Goal: Task Accomplishment & Management: Complete application form

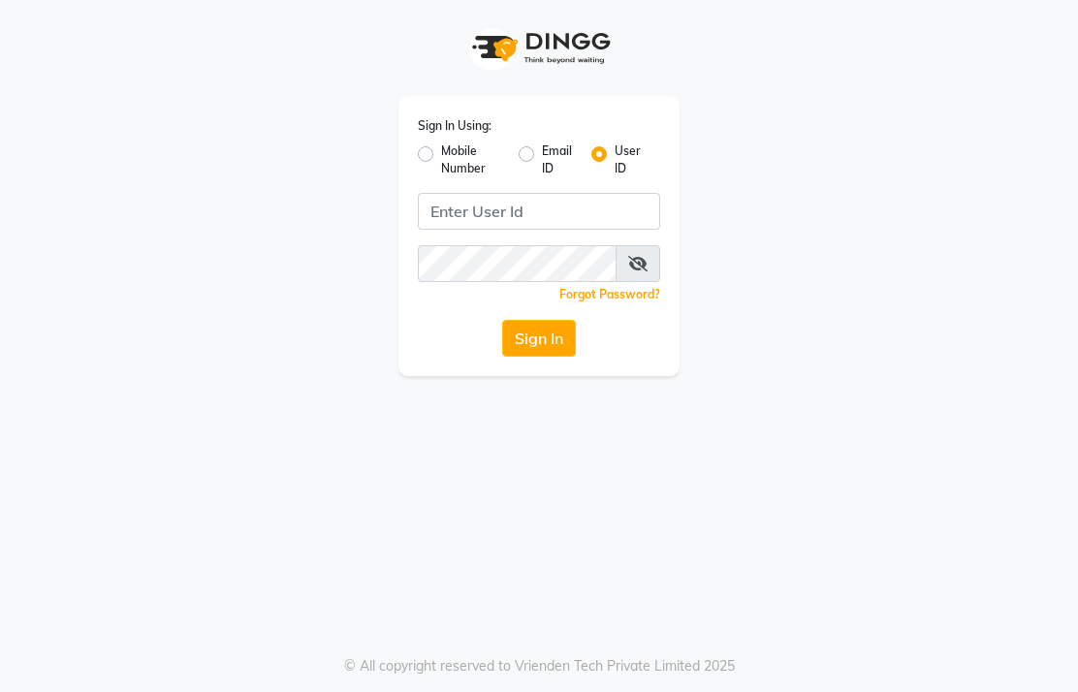
click at [512, 213] on input "Username" at bounding box center [539, 211] width 242 height 37
type input "haircandysalon"
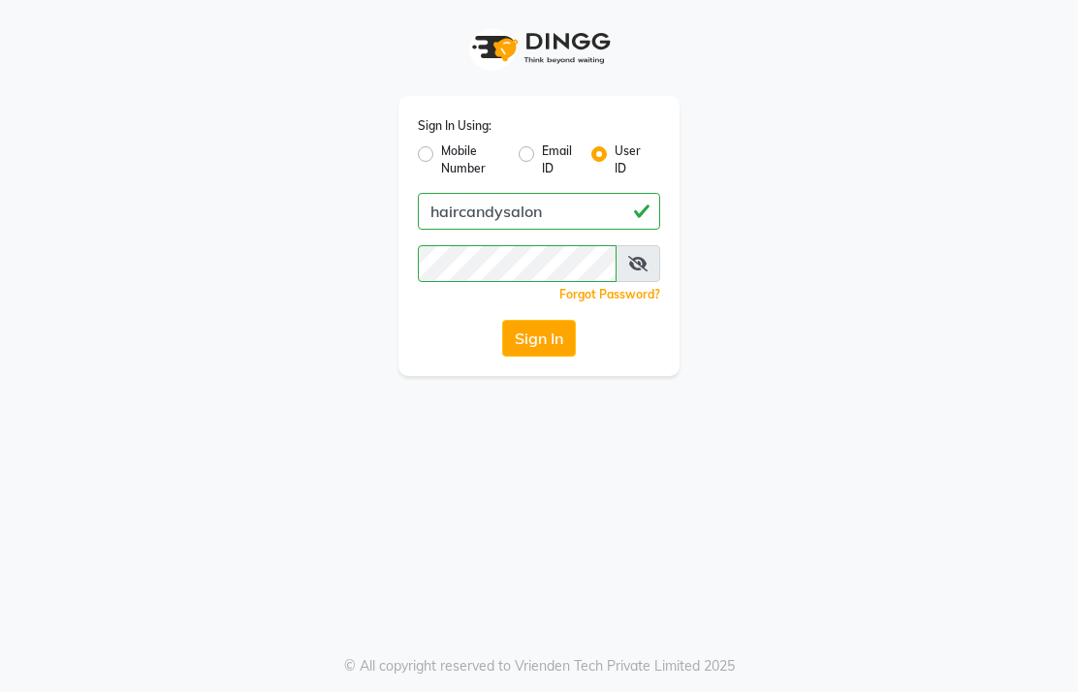
click at [557, 335] on button "Sign In" at bounding box center [539, 338] width 74 height 37
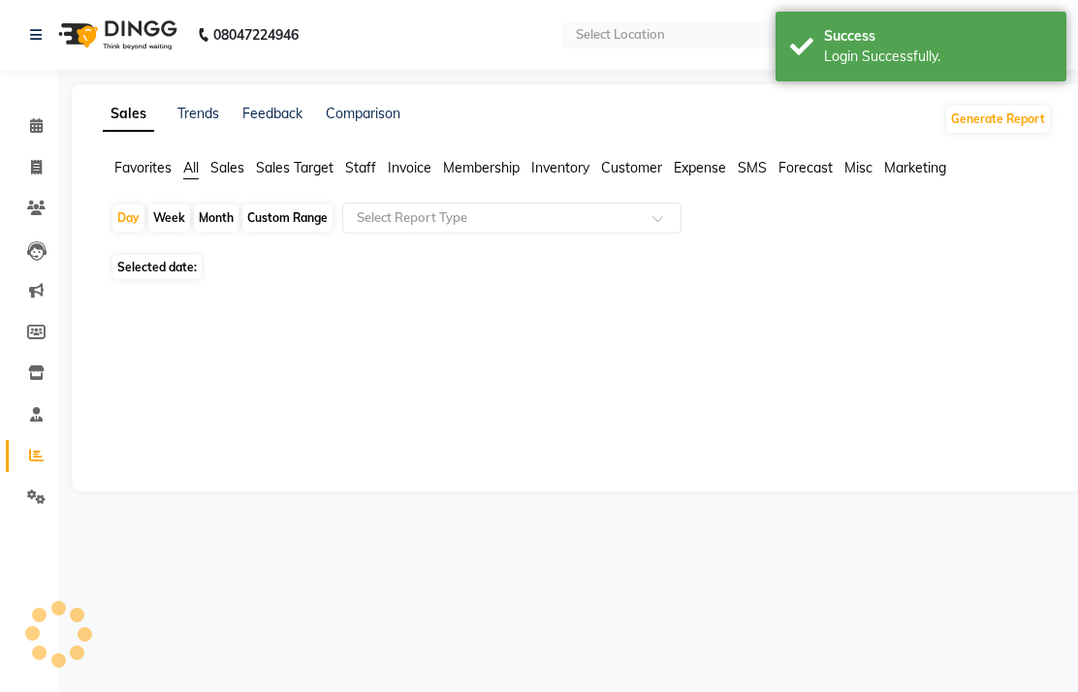
select select "en"
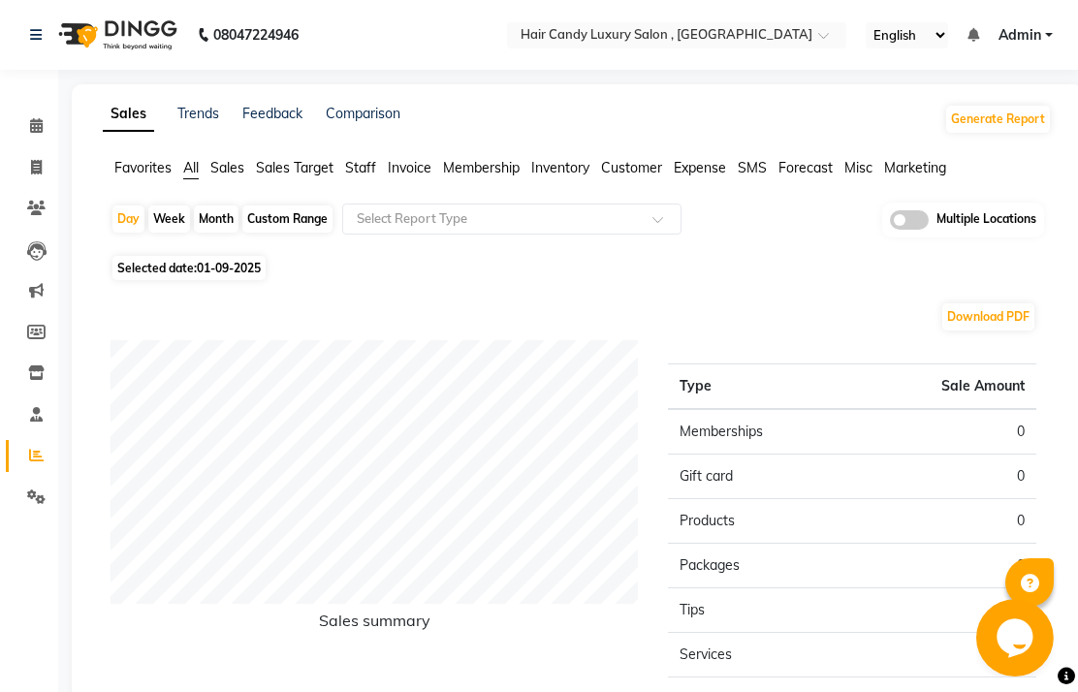
scroll to position [3, 0]
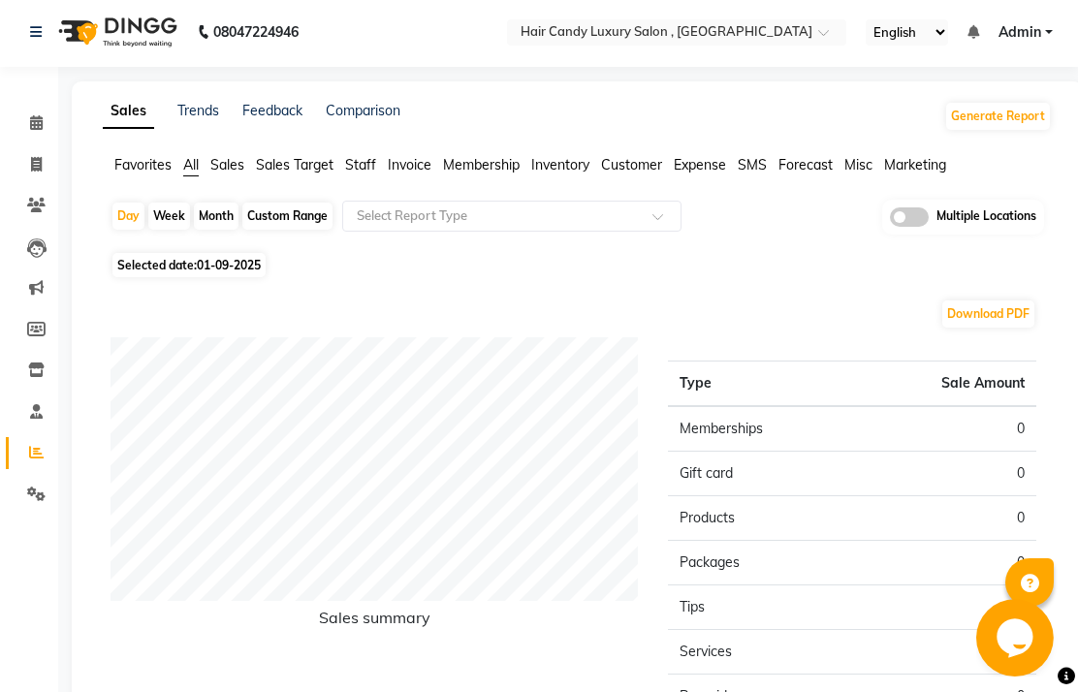
click at [798, 39] on input "text" at bounding box center [657, 33] width 281 height 19
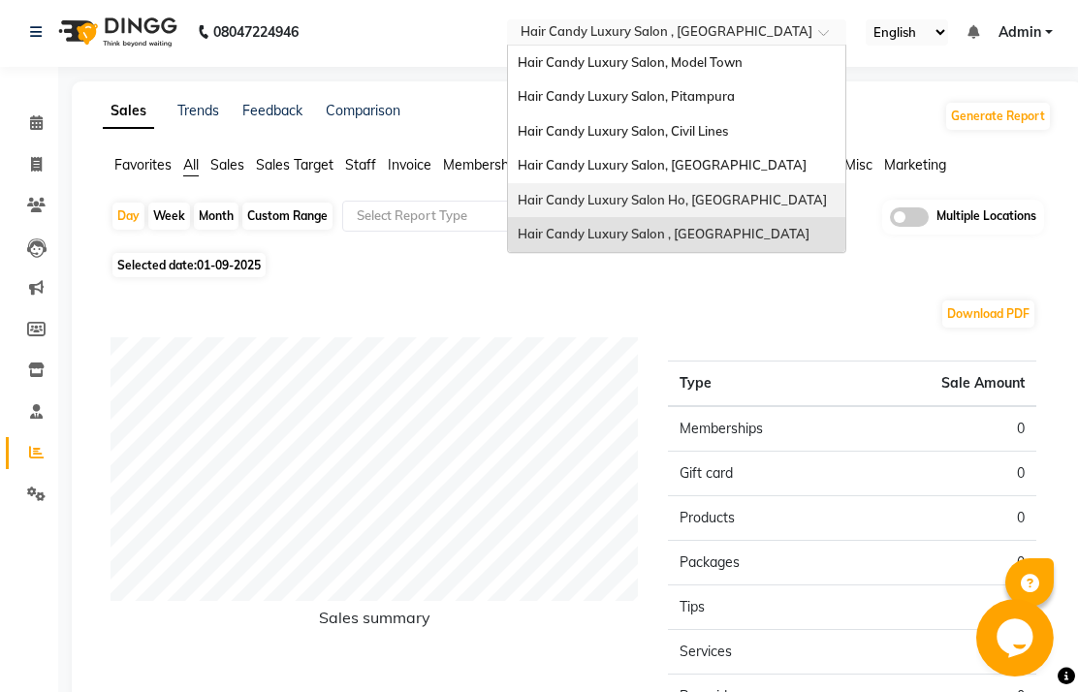
click at [827, 194] on span "Hair Candy Luxury Salon Ho, [GEOGRAPHIC_DATA]" at bounding box center [672, 200] width 309 height 16
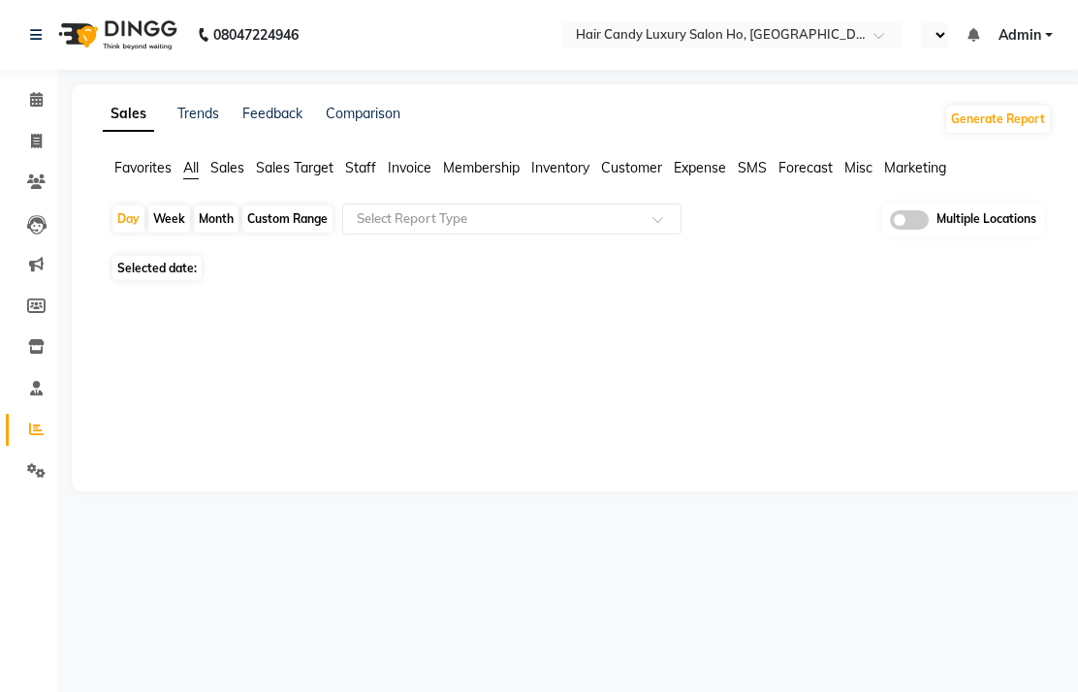
select select "en"
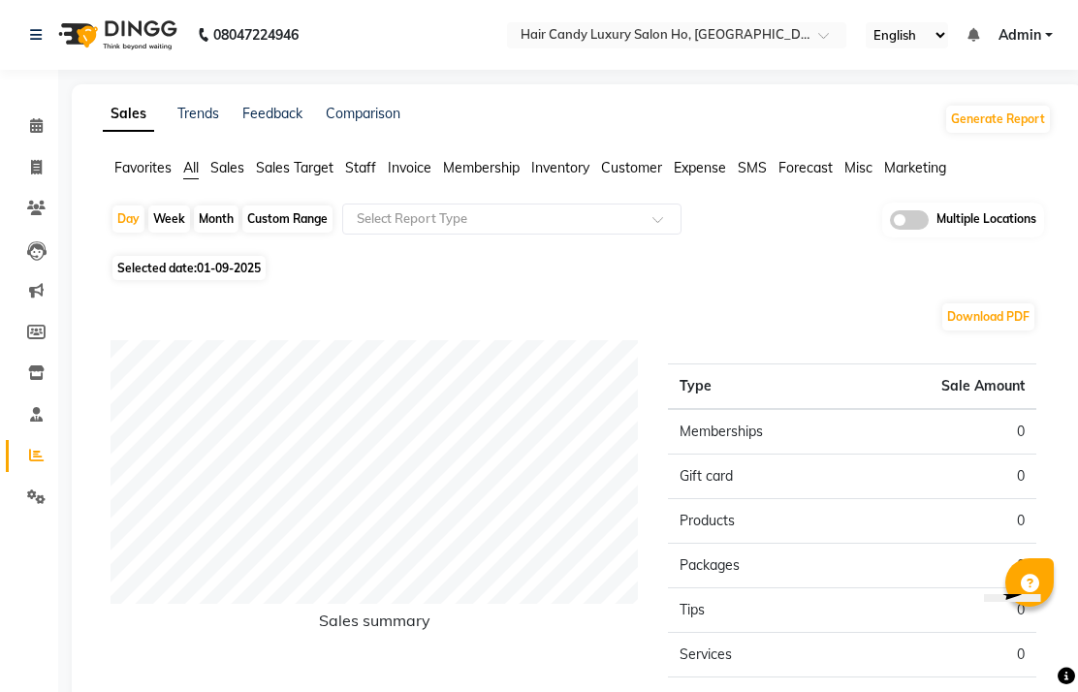
click at [45, 409] on span at bounding box center [36, 415] width 34 height 22
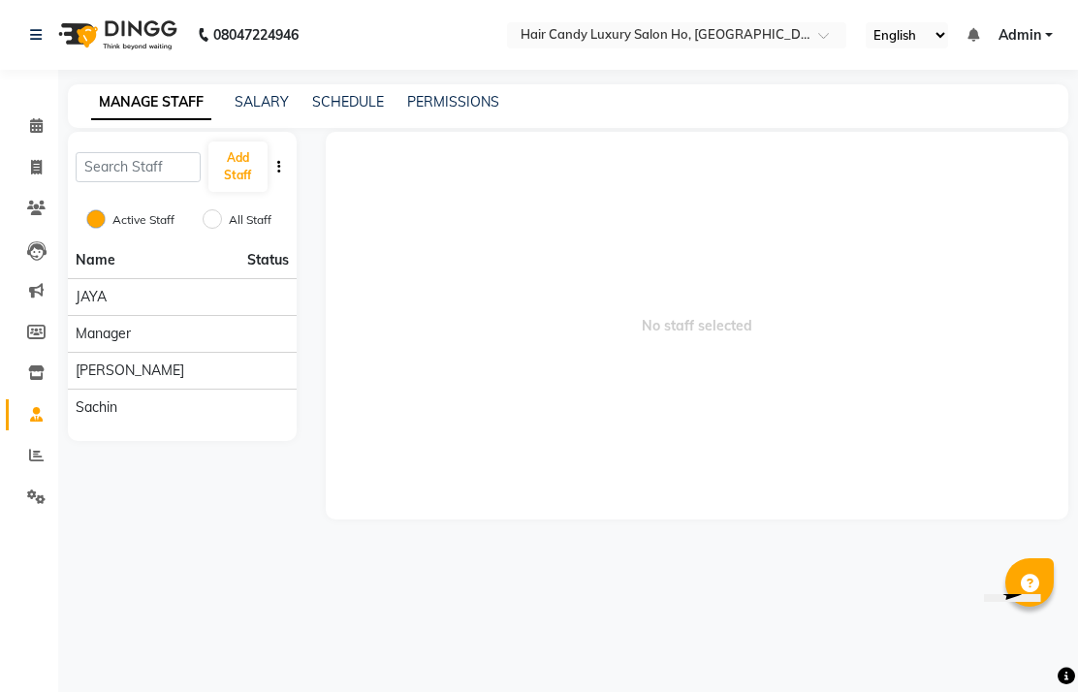
click at [238, 190] on button "Add Staff" at bounding box center [238, 167] width 58 height 50
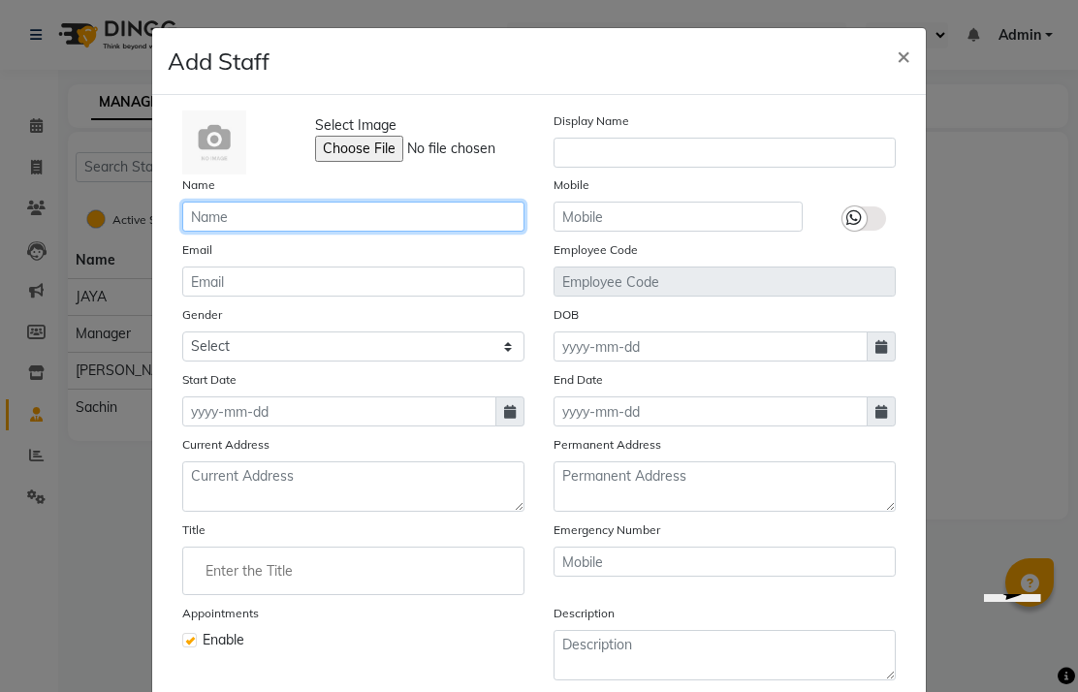
click at [452, 217] on input "text" at bounding box center [353, 217] width 342 height 30
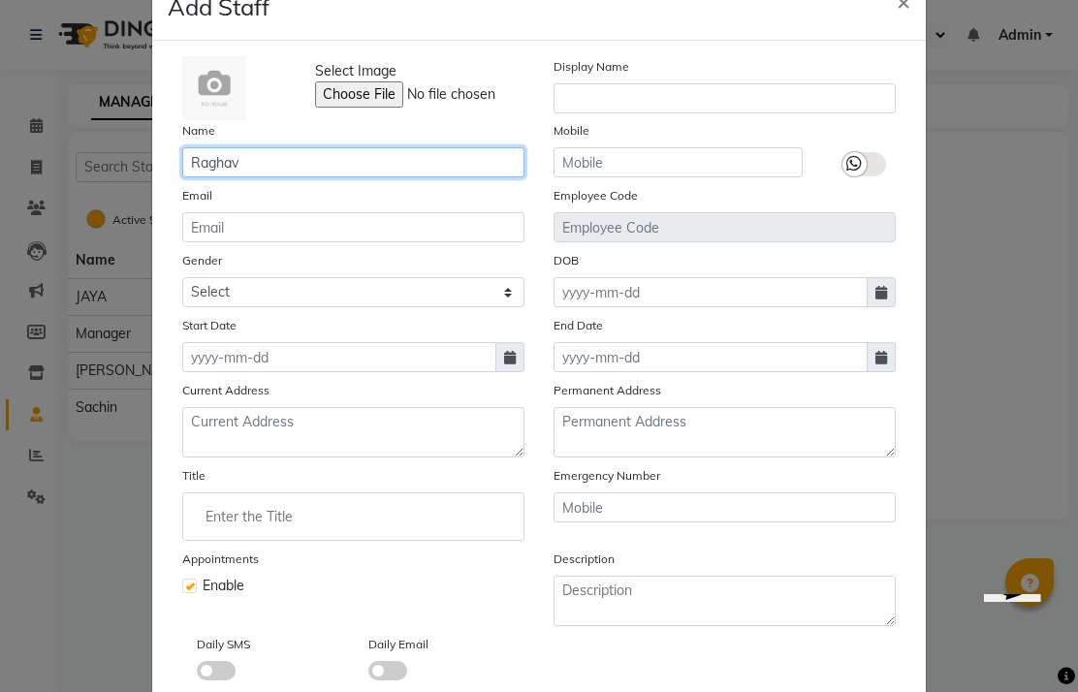
scroll to position [60, 0]
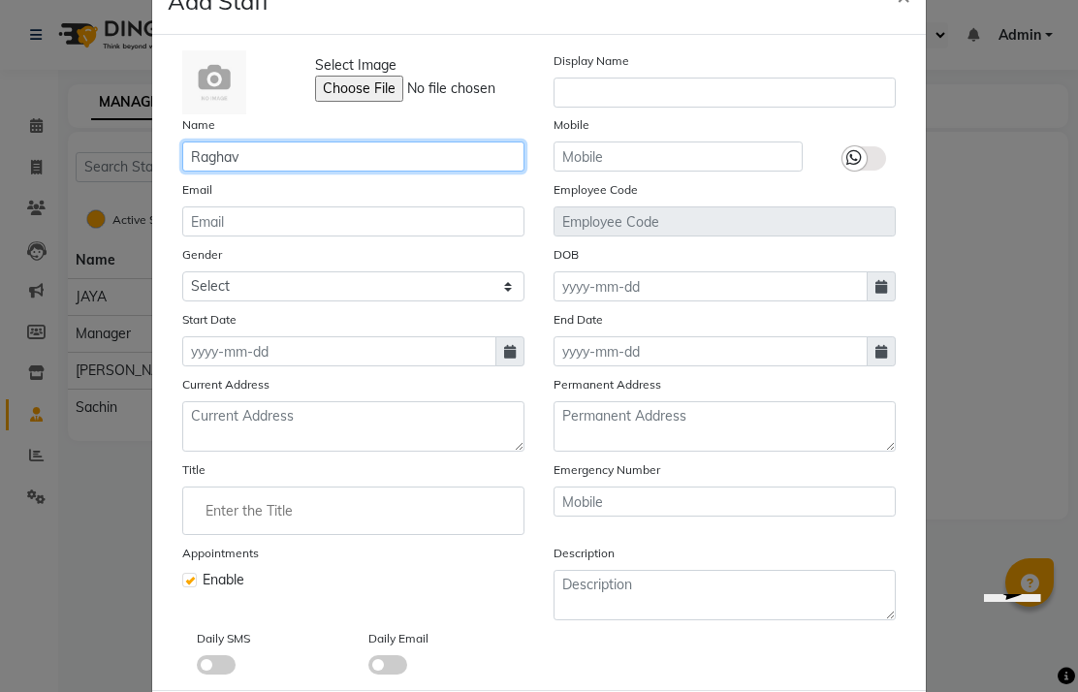
type input "Raghav"
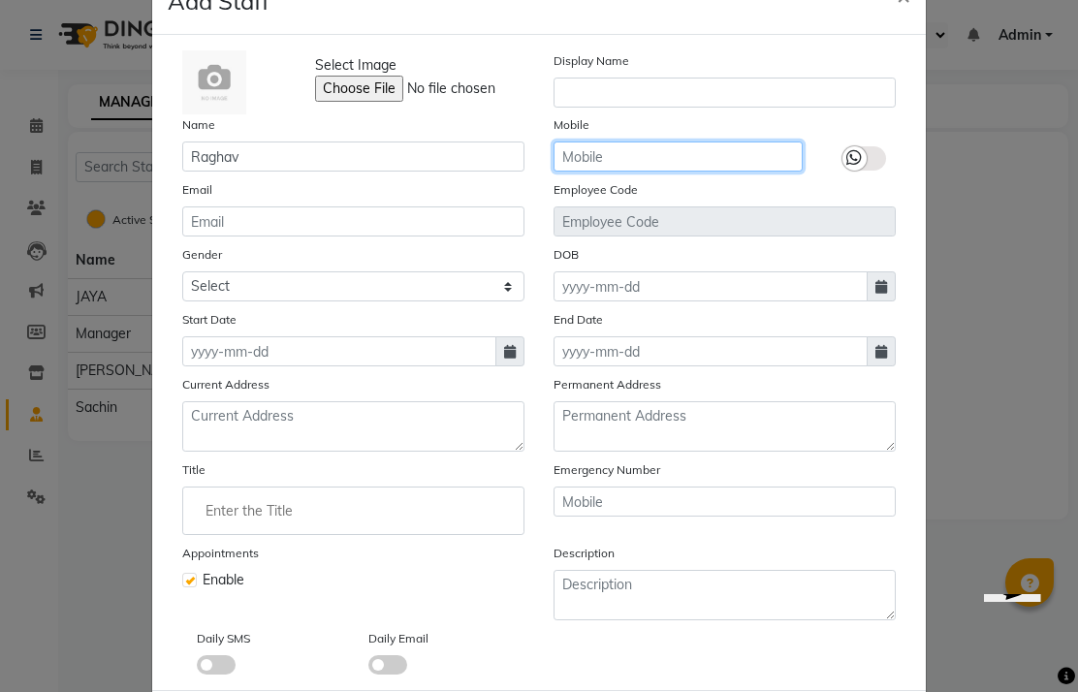
click at [694, 161] on input "text" at bounding box center [678, 157] width 249 height 30
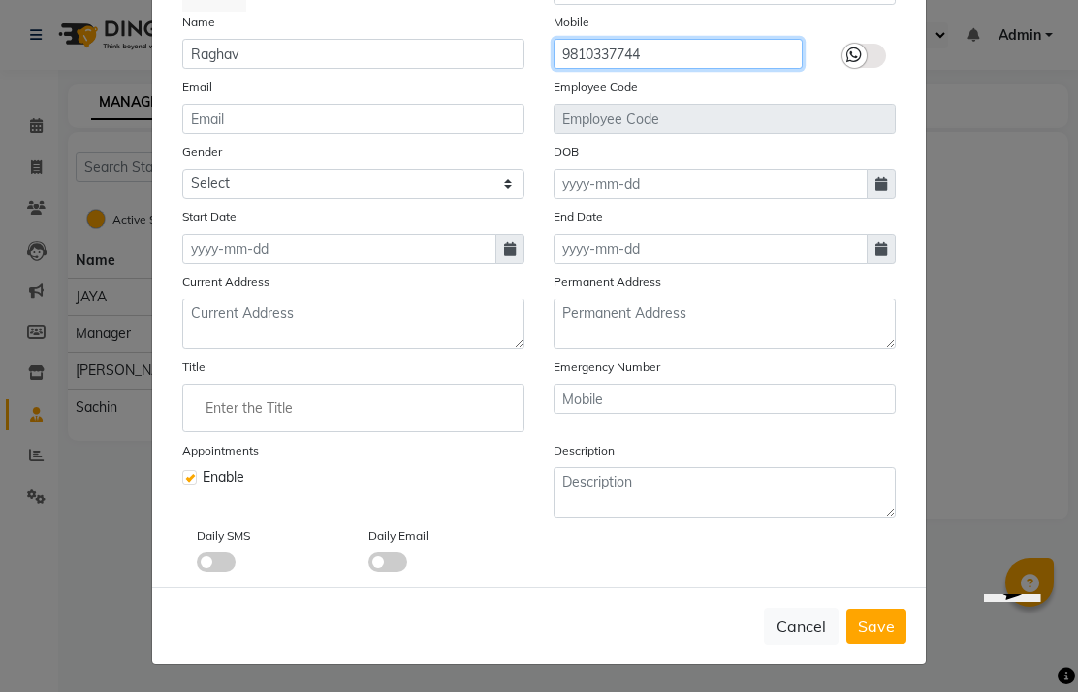
scroll to position [163, 0]
type input "9810337744"
click at [823, 540] on div "Daily SMS Daily Email" at bounding box center [539, 549] width 743 height 47
click at [879, 629] on span "Save" at bounding box center [876, 626] width 37 height 19
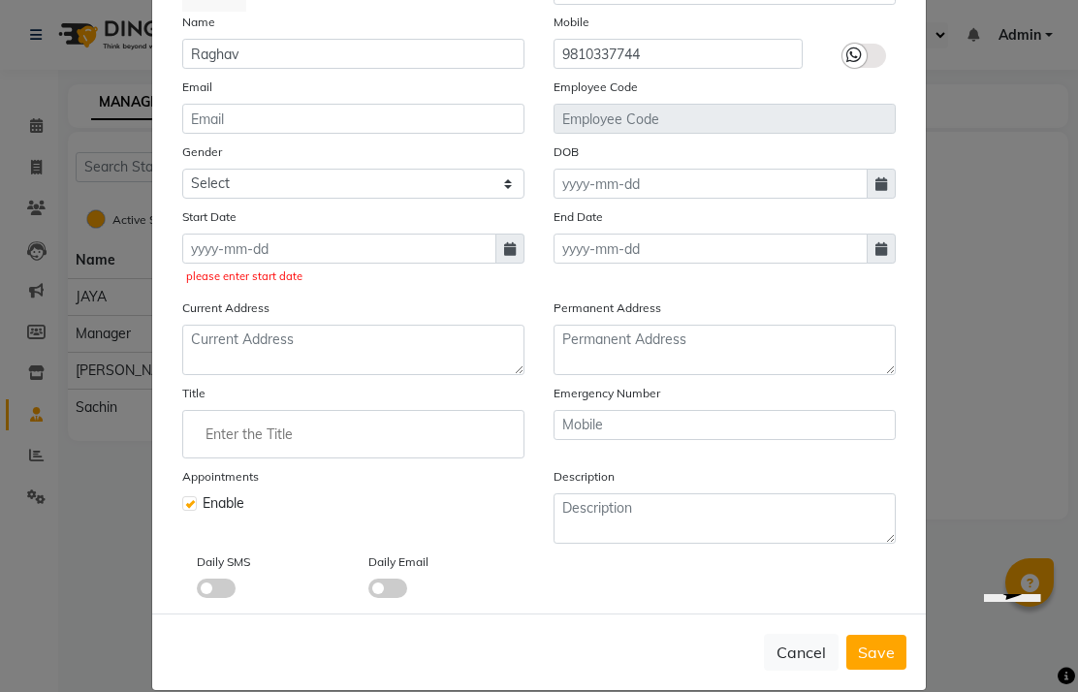
click at [510, 247] on icon at bounding box center [510, 249] width 12 height 14
select select "9"
select select "2025"
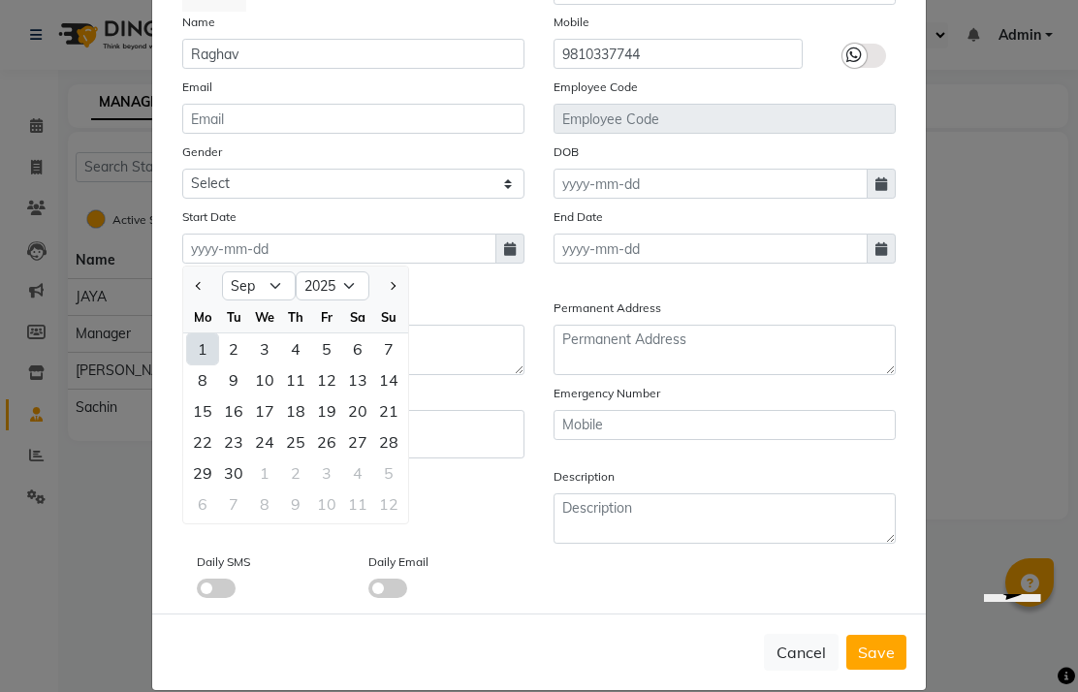
click at [201, 351] on div "1" at bounding box center [202, 349] width 31 height 31
type input "01-09-2025"
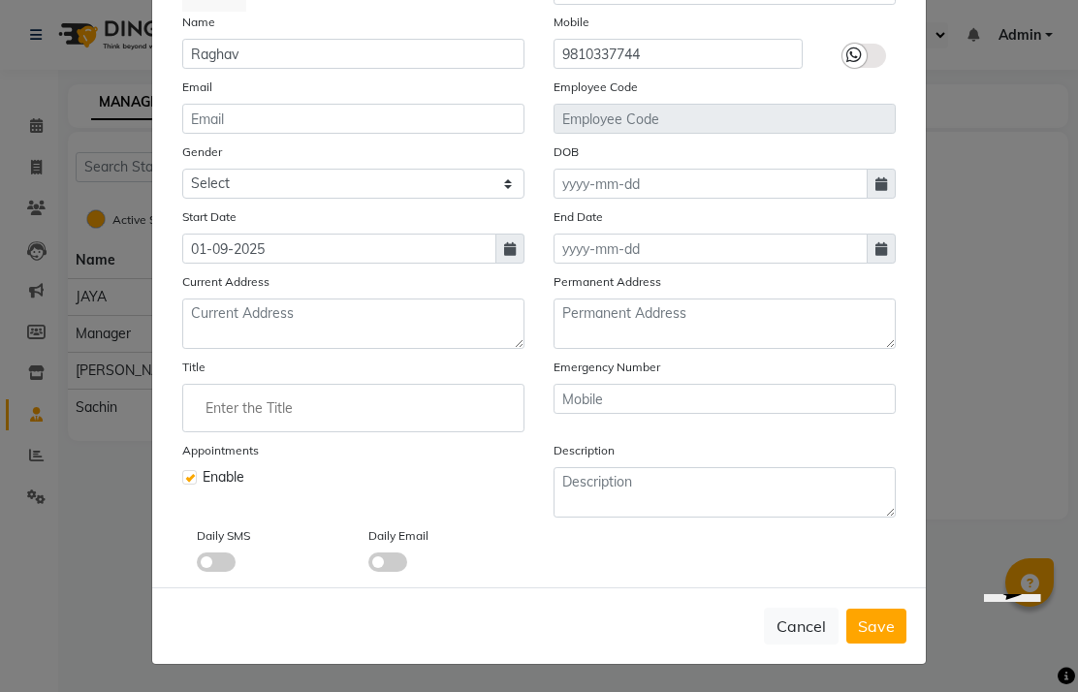
click at [875, 627] on span "Save" at bounding box center [876, 626] width 37 height 19
checkbox input "false"
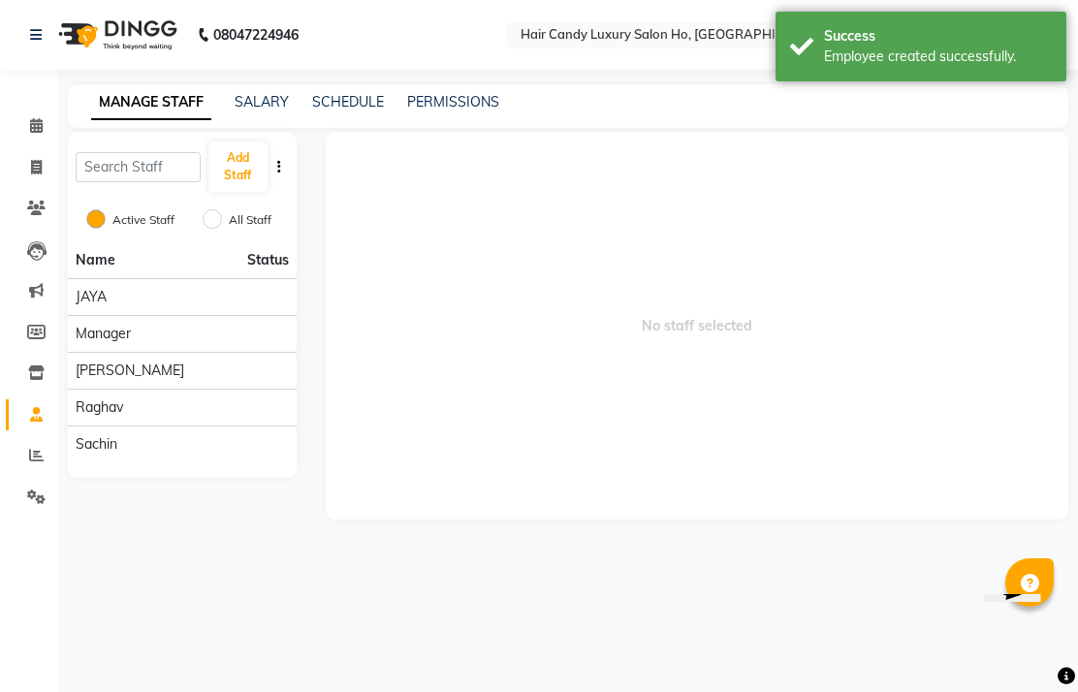
click at [230, 418] on div "Raghav" at bounding box center [182, 408] width 213 height 20
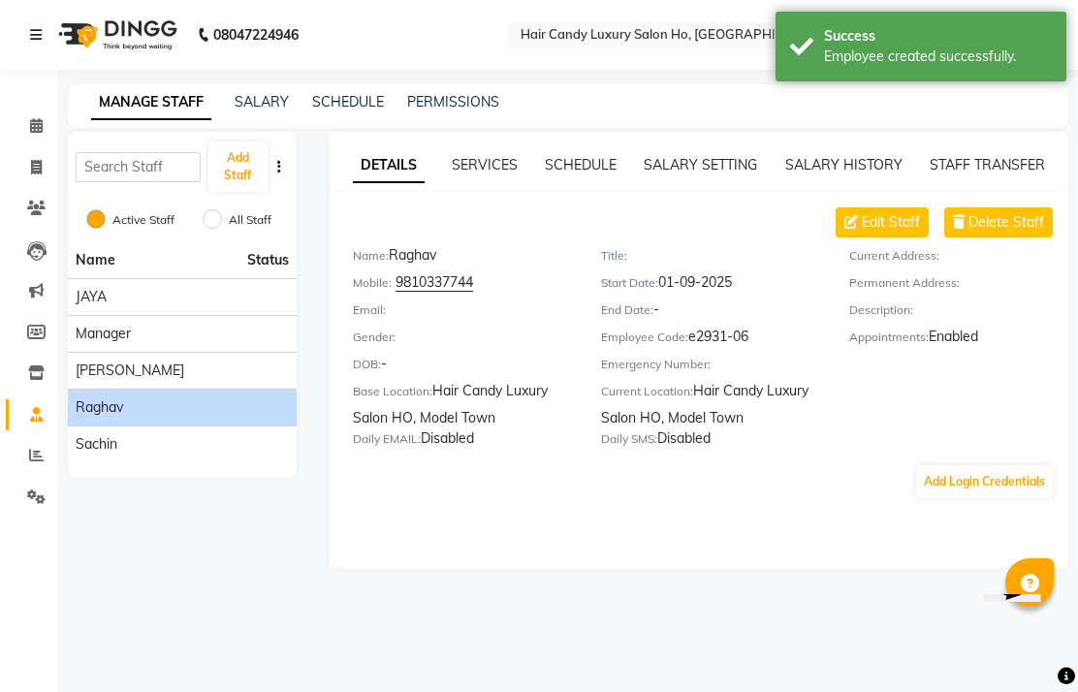
click at [987, 498] on button "Add Login Credentials" at bounding box center [984, 482] width 137 height 33
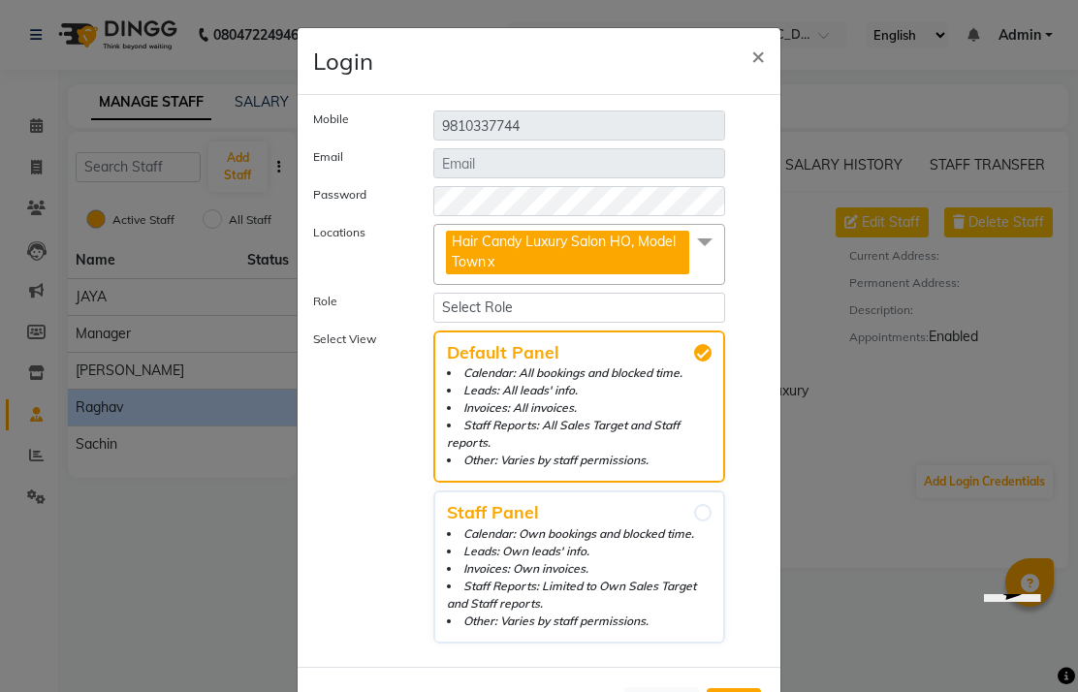
click at [707, 240] on span at bounding box center [705, 242] width 39 height 37
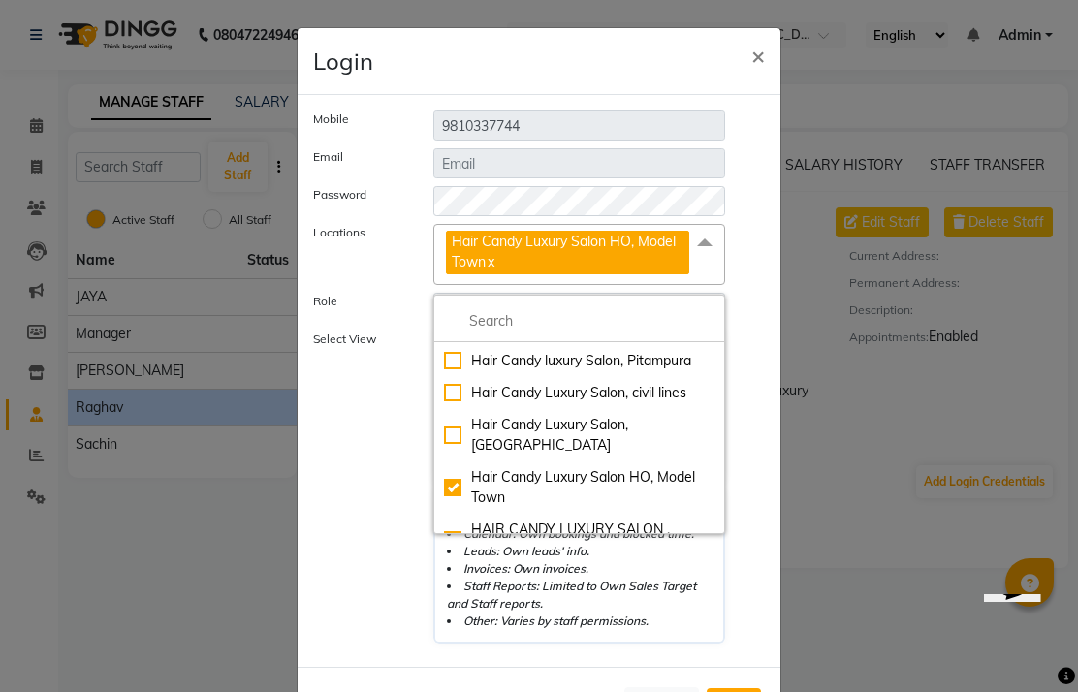
scroll to position [30, 0]
click at [460, 424] on div "Hair Candy Luxury Salon, [GEOGRAPHIC_DATA]" at bounding box center [579, 434] width 271 height 41
checkbox input "true"
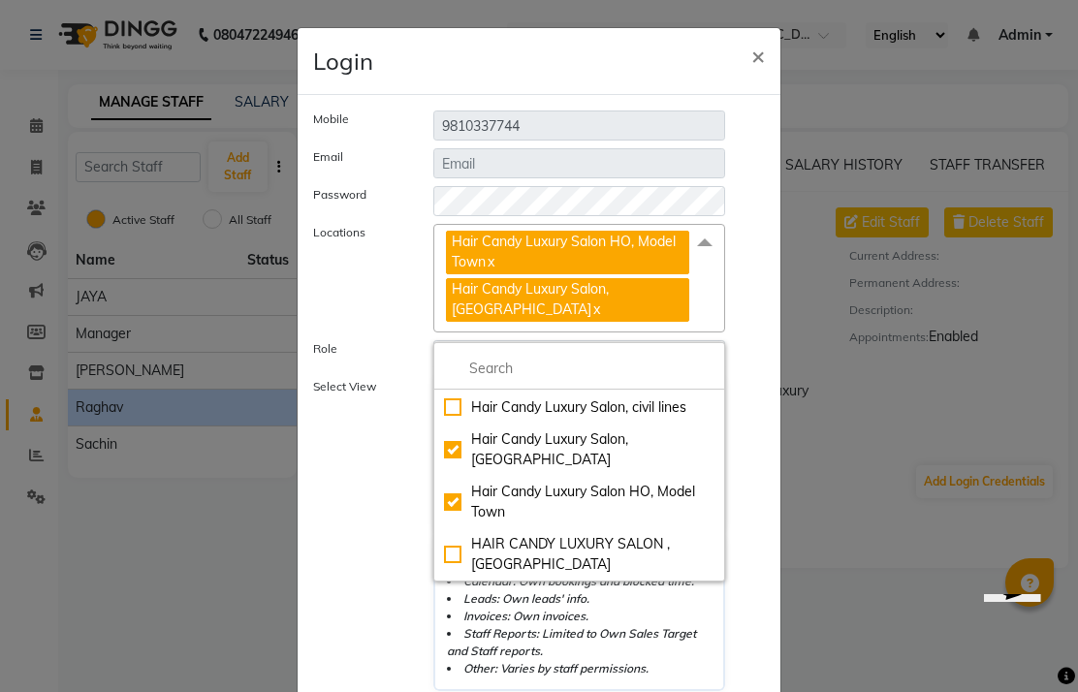
scroll to position [62, 0]
click at [452, 555] on div "HAIR CANDY LUXURY SALON , [GEOGRAPHIC_DATA]" at bounding box center [579, 554] width 271 height 41
checkbox input "true"
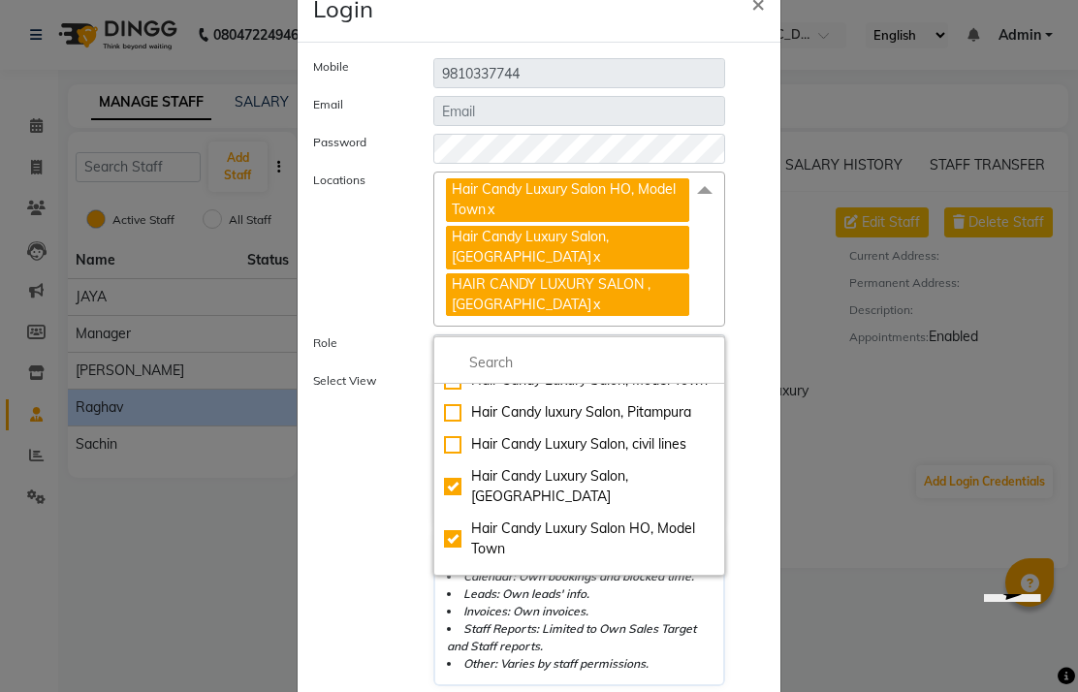
scroll to position [50, 0]
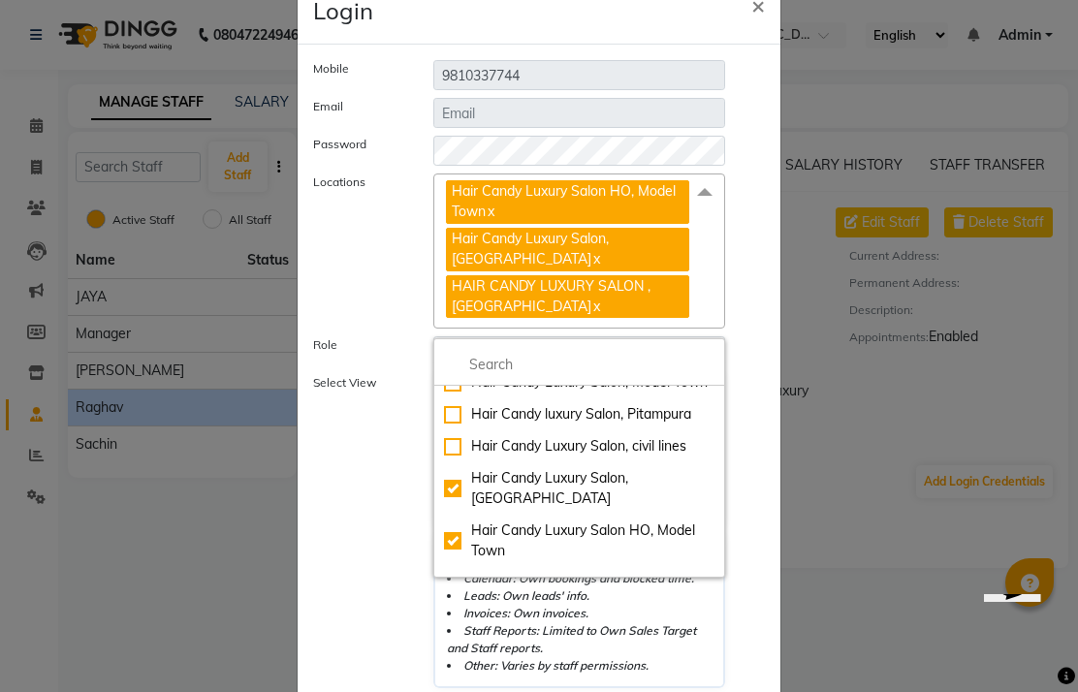
click at [450, 443] on div "Hair Candy Luxury Salon, civil lines" at bounding box center [579, 446] width 271 height 20
checkbox input "true"
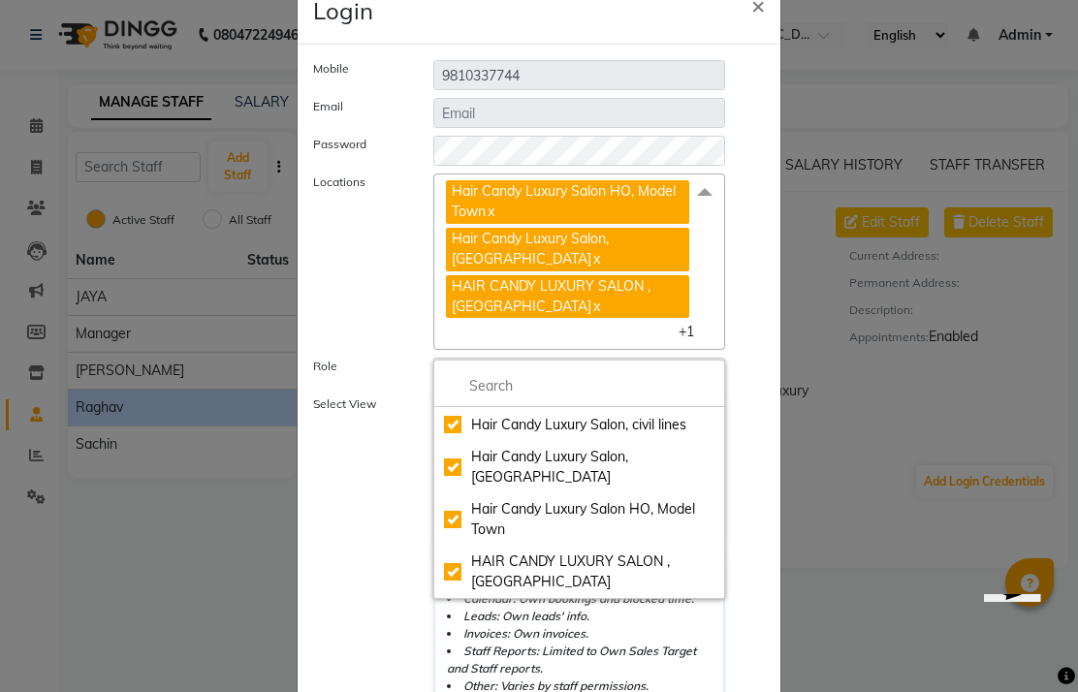
scroll to position [62, 0]
click at [724, 341] on span "Hair Candy Luxury Salon HO, Model Town x Hair Candy Luxury Salon, Greater Kaila…" at bounding box center [580, 262] width 292 height 177
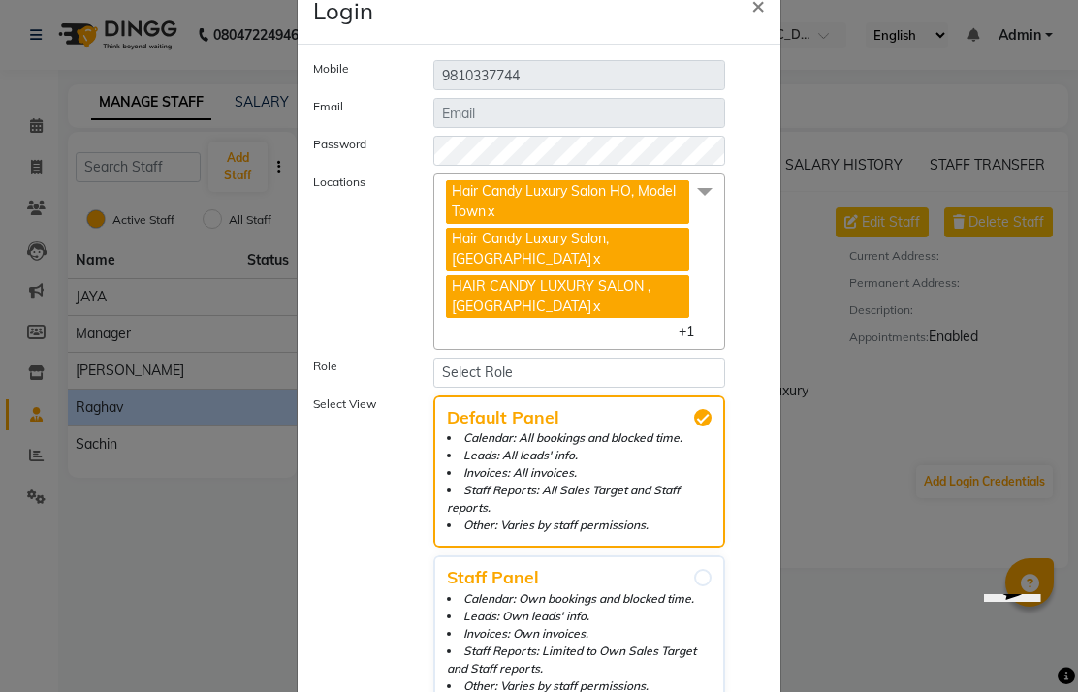
click at [639, 368] on select "Select Role Operator Manager Administrator" at bounding box center [580, 373] width 292 height 30
select select "565"
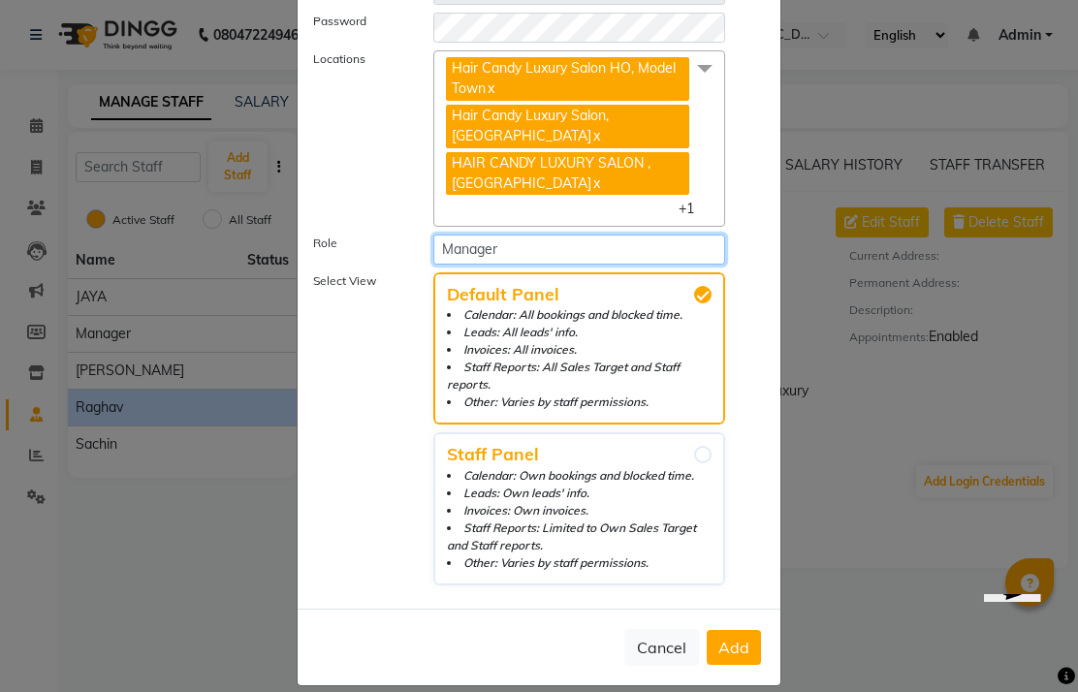
scroll to position [174, 0]
click at [737, 638] on span "Add" at bounding box center [734, 647] width 31 height 19
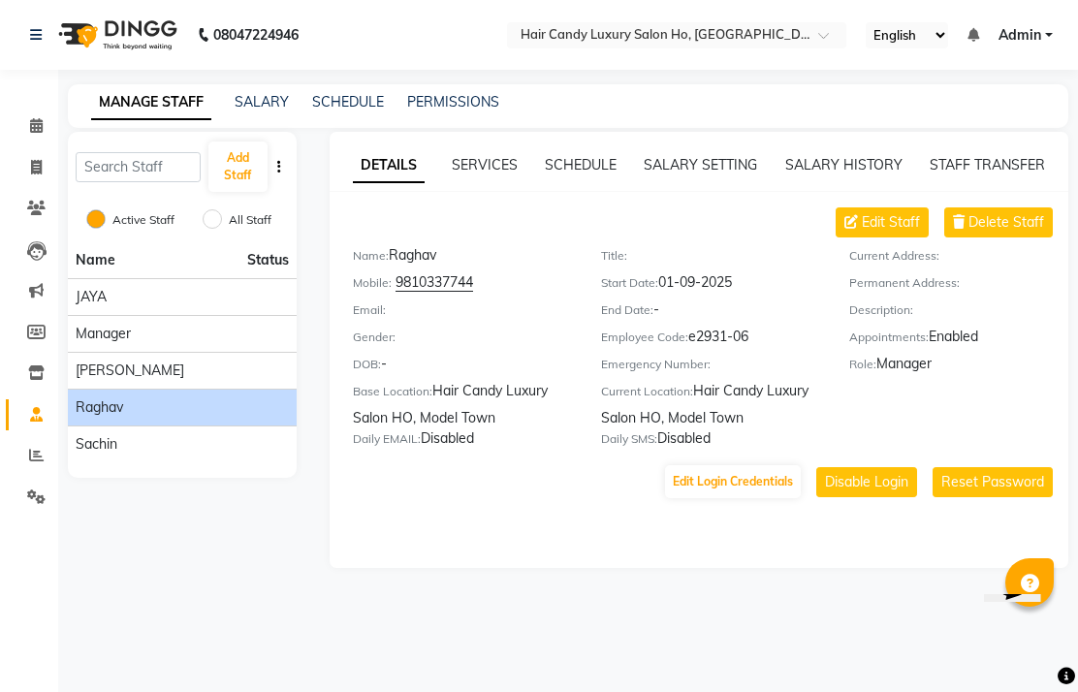
click at [782, 155] on main "MANAGE STAFF SALARY SCHEDULE PERMISSIONS Add Staff Active Staff All Staff Name …" at bounding box center [568, 340] width 1020 height 513
